Goal: Task Accomplishment & Management: Manage account settings

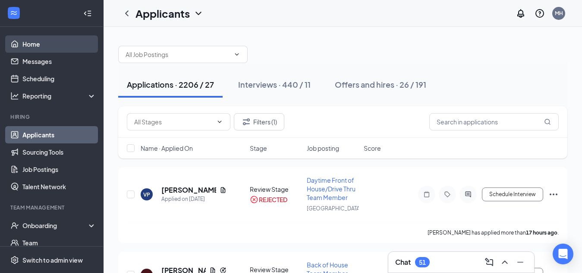
click at [47, 49] on link "Home" at bounding box center [59, 43] width 74 height 17
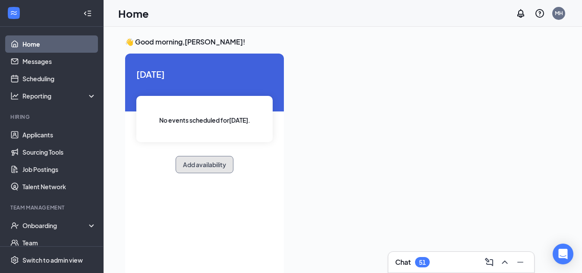
click at [226, 162] on button "Add availability" at bounding box center [205, 164] width 58 height 17
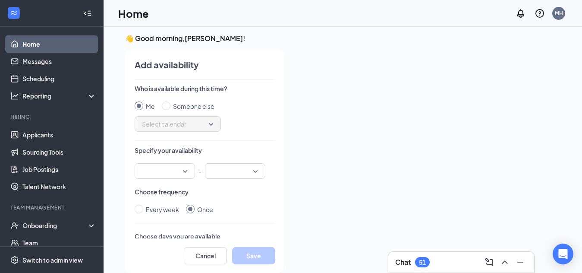
scroll to position [106, 0]
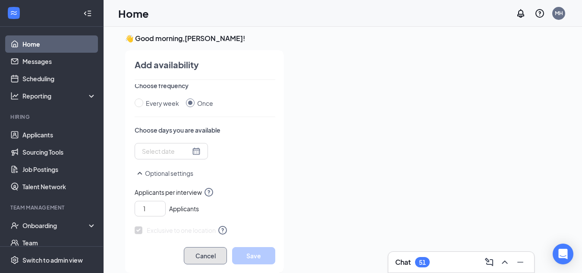
click at [223, 257] on button "Cancel" at bounding box center [205, 255] width 43 height 17
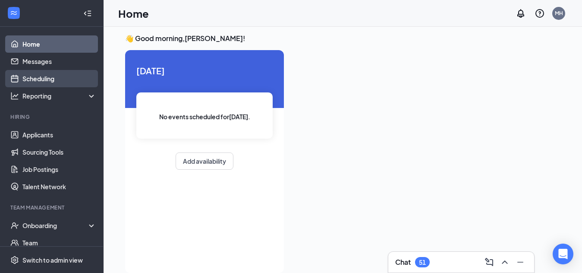
click at [56, 74] on link "Scheduling" at bounding box center [59, 78] width 74 height 17
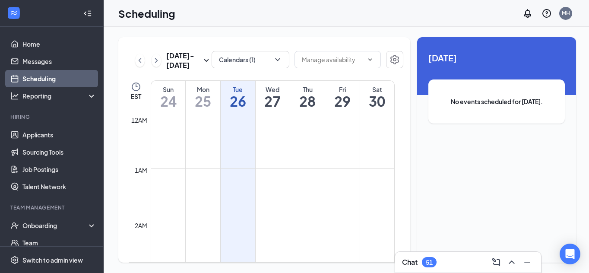
scroll to position [424, 0]
click at [273, 62] on icon "ChevronDown" at bounding box center [277, 59] width 9 height 9
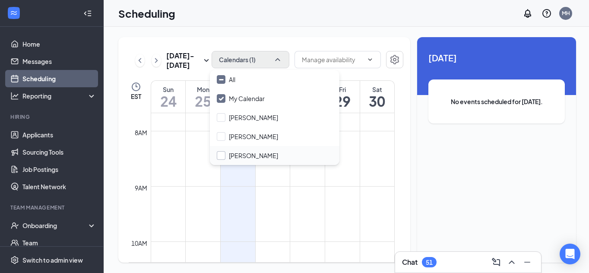
click at [247, 155] on input "[PERSON_NAME]" at bounding box center [247, 155] width 61 height 9
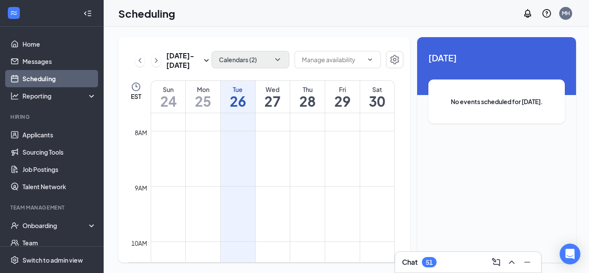
click at [297, 38] on div "[DATE] - [DATE] Calendars (2) EST Sun 24 Mon 25 Tue 26 Wed 27 Thu 28 Fri 29 Sat…" at bounding box center [264, 149] width 292 height 225
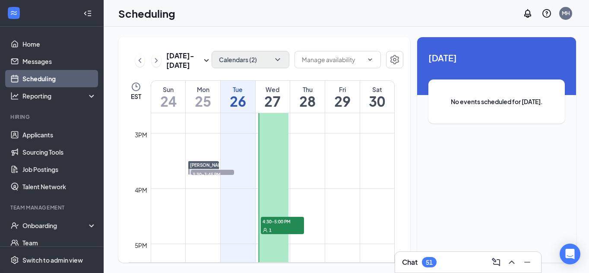
scroll to position [809, 0]
click at [205, 172] on span "3:30-3:45 PM" at bounding box center [212, 173] width 43 height 9
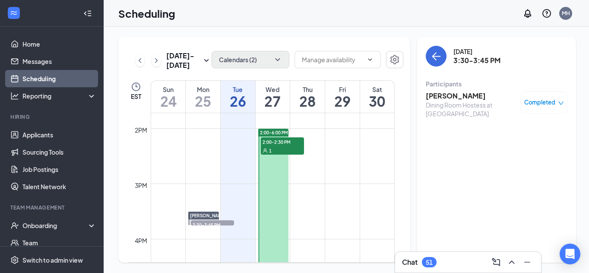
scroll to position [760, 0]
click at [284, 148] on div "1" at bounding box center [282, 149] width 43 height 9
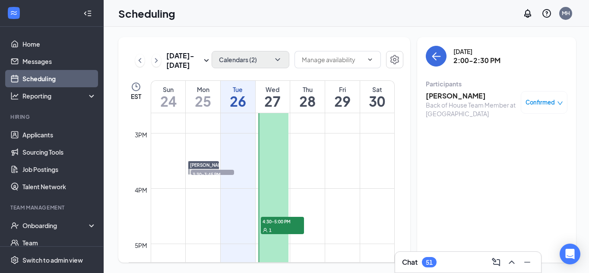
scroll to position [809, 0]
click at [288, 224] on span "4:30-5:00 PM" at bounding box center [282, 220] width 43 height 9
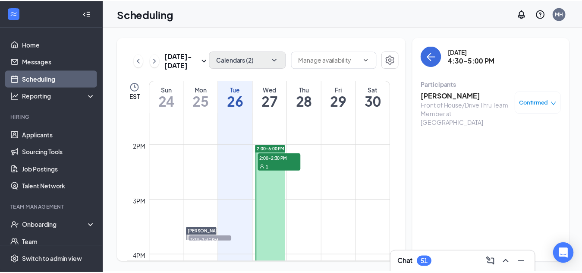
scroll to position [742, 0]
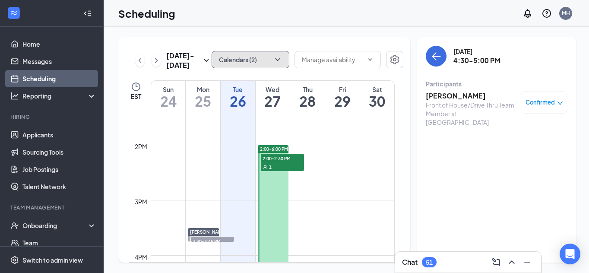
click at [275, 58] on icon "ChevronDown" at bounding box center [277, 59] width 5 height 3
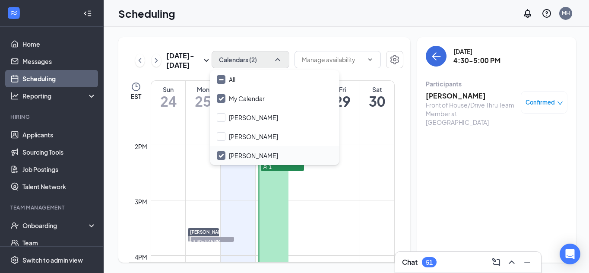
click at [242, 152] on input "[PERSON_NAME]" at bounding box center [247, 155] width 61 height 9
checkbox input "false"
click at [206, 35] on div "[DATE] - [DATE] Calendars (1) EST Sun 24 Mon 25 Tue 26 Wed 27 Thu 28 Fri 29 Sat…" at bounding box center [347, 150] width 487 height 246
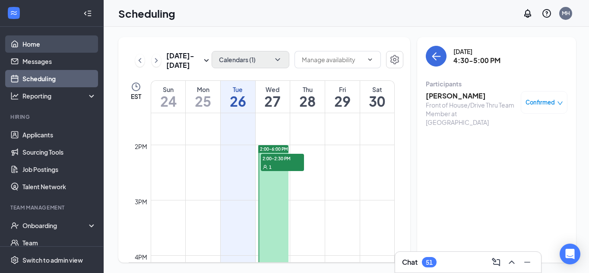
click at [47, 49] on link "Home" at bounding box center [59, 43] width 74 height 17
